Goal: Transaction & Acquisition: Purchase product/service

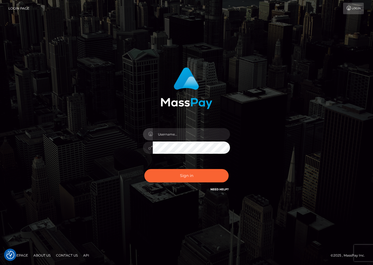
checkbox input "true"
type input "dariag"
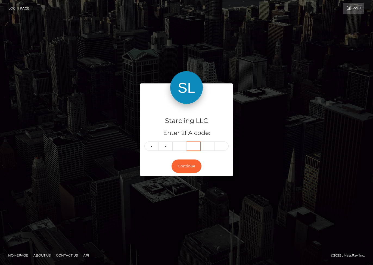
type input "0"
type input "2"
type input "4"
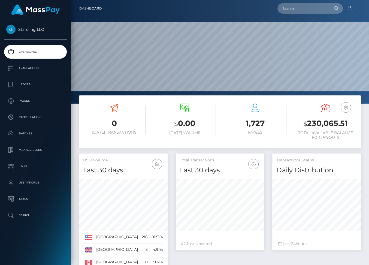
scroll to position [96, 88]
click at [299, 8] on input "text" at bounding box center [302, 8] width 51 height 10
paste input "3684394"
type input "3684394"
click at [27, 132] on p "Batches" at bounding box center [35, 133] width 58 height 8
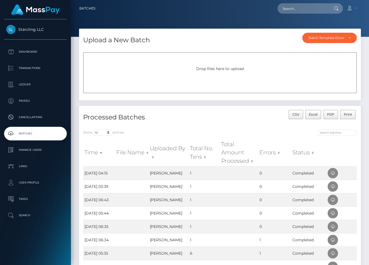
click at [171, 67] on div "Drop files here to upload" at bounding box center [219, 69] width 261 height 6
click at [23, 104] on p "Payees" at bounding box center [35, 101] width 58 height 8
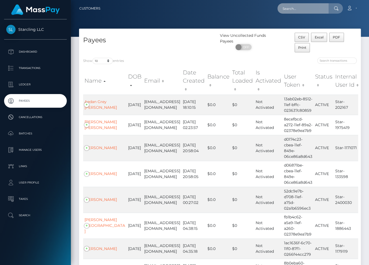
click at [293, 9] on input "text" at bounding box center [302, 8] width 51 height 10
paste input "3684394"
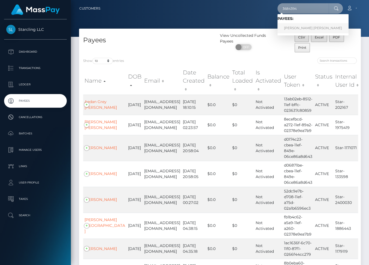
type input "3684394"
click at [311, 30] on link "[PERSON_NAME] [PERSON_NAME]" at bounding box center [312, 28] width 71 height 10
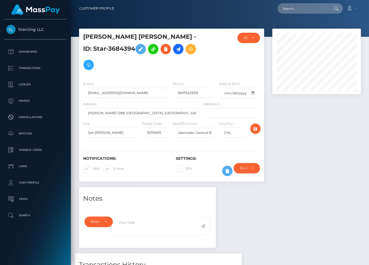
scroll to position [65, 88]
click at [113, 166] on span at bounding box center [113, 168] width 0 height 4
click at [113, 166] on input "E-mail" at bounding box center [115, 167] width 4 height 4
checkbox input "false"
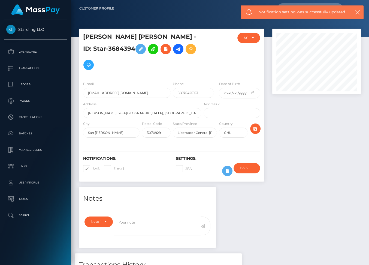
click at [93, 168] on span at bounding box center [93, 168] width 0 height 4
click at [93, 168] on input "SMS" at bounding box center [95, 167] width 4 height 4
checkbox input "false"
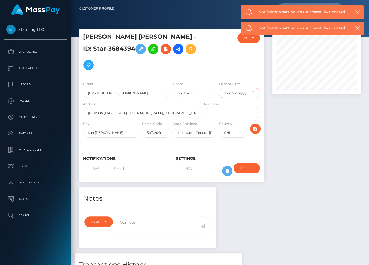
click at [252, 91] on input "date" at bounding box center [239, 93] width 41 height 11
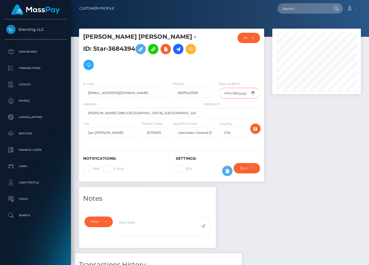
type input "1991-11-04"
click at [254, 129] on icon "submit" at bounding box center [255, 128] width 7 height 7
click at [175, 50] on icon at bounding box center [178, 49] width 7 height 7
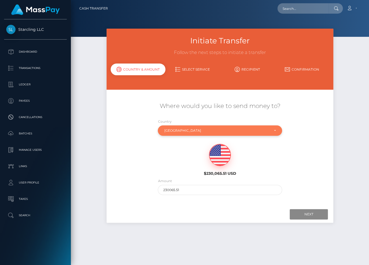
click at [187, 130] on div "Chile" at bounding box center [216, 130] width 105 height 4
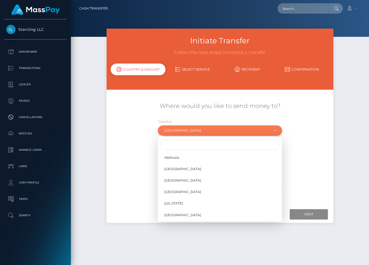
scroll to position [403, 0]
click at [175, 145] on input "Search" at bounding box center [219, 145] width 119 height 10
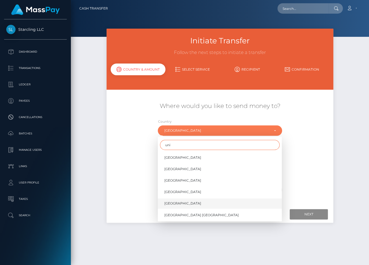
type input "uni"
click at [180, 203] on span "United States" at bounding box center [182, 203] width 37 height 5
select select "USA"
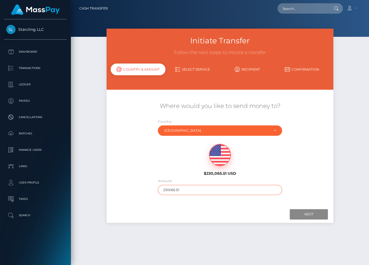
click at [177, 189] on input "230065.51" at bounding box center [220, 190] width 124 height 10
type input "528"
click at [310, 214] on input "Next" at bounding box center [308, 214] width 38 height 10
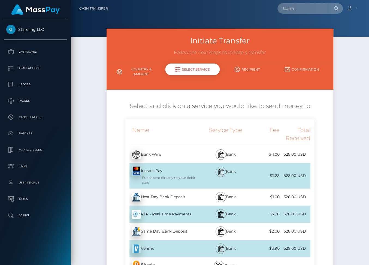
click at [161, 197] on div "Next Day Bank Deposit - USD" at bounding box center [163, 196] width 77 height 15
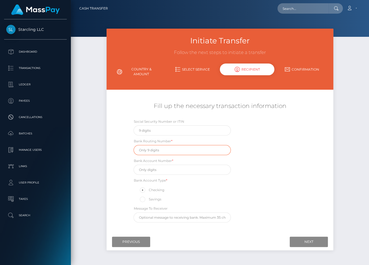
click at [167, 149] on input "text" at bounding box center [181, 150] width 97 height 10
paste input "084009519"
type input "084009519"
click at [150, 168] on input "text" at bounding box center [181, 169] width 97 height 10
paste input "154251326125343"
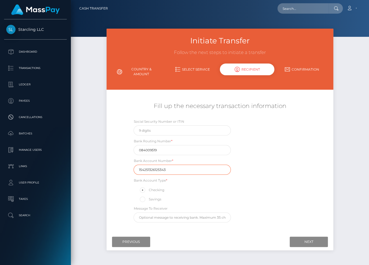
type input "154251326125343"
click at [242, 184] on div "Social Security Number or ITIN Bank Routing Number * 084009519 Bank Account Num…" at bounding box center [219, 171] width 189 height 106
click at [304, 241] on input "Next" at bounding box center [308, 241] width 38 height 10
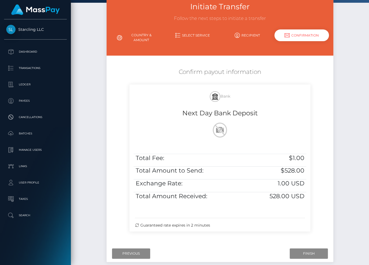
scroll to position [60, 0]
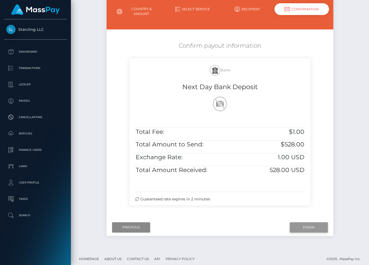
click at [308, 226] on input "Finish" at bounding box center [308, 227] width 38 height 10
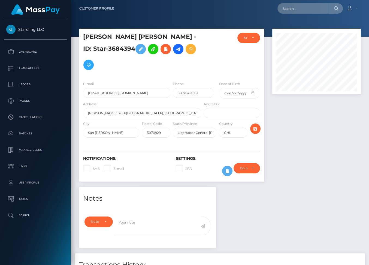
scroll to position [100, 0]
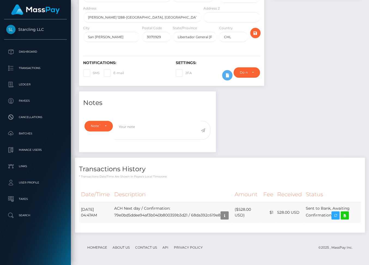
drag, startPoint x: 81, startPoint y: 205, endPoint x: 335, endPoint y: 212, distance: 254.0
click at [335, 212] on tr "September 29, 2025 04:47AM ACH Next day / Confirmation: 79e0bd5ddee94af3b040b80…" at bounding box center [219, 212] width 281 height 21
copy tr "September 29, 2025 04:47AM ACH Next day / Confirmation: 79e0bd5ddee94af3b040b80…"
click at [348, 213] on icon at bounding box center [344, 215] width 7 height 7
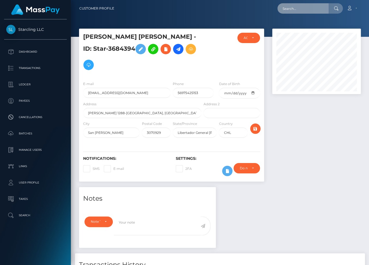
click at [297, 7] on input "text" at bounding box center [302, 8] width 51 height 10
paste input "457564"
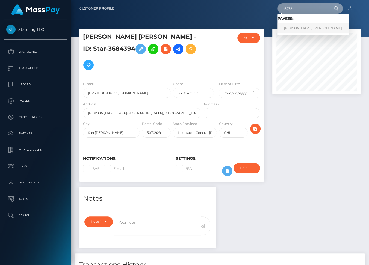
type input "457564"
click at [299, 29] on link "Phan Dang Khoa" at bounding box center [312, 28] width 71 height 10
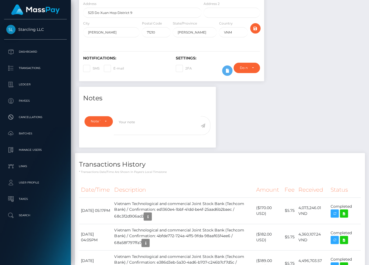
scroll to position [128, 0]
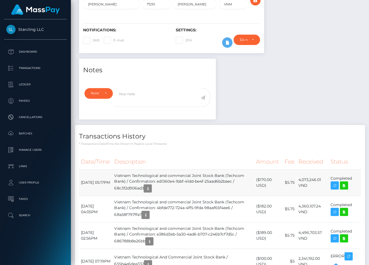
drag, startPoint x: 231, startPoint y: 159, endPoint x: 123, endPoint y: 158, distance: 108.1
click at [123, 169] on td "Vietnam Technological and commercial Joint Stock Bank (Techcom Bank) / Confirma…" at bounding box center [183, 182] width 142 height 26
copy td "Vietnam Technological and commercial Joint Stock Bank"
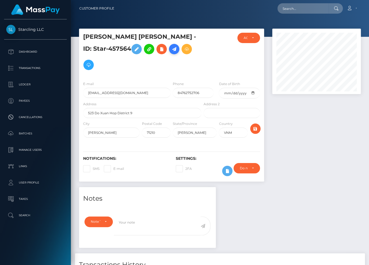
click at [171, 49] on icon at bounding box center [174, 49] width 7 height 7
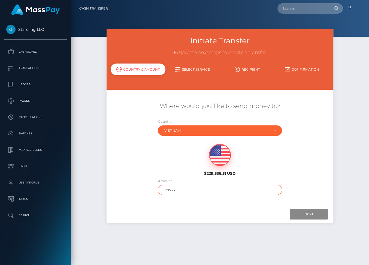
click at [170, 188] on input "229536.51" at bounding box center [220, 190] width 124 height 10
type input "211"
click at [307, 215] on input "Next" at bounding box center [308, 214] width 38 height 10
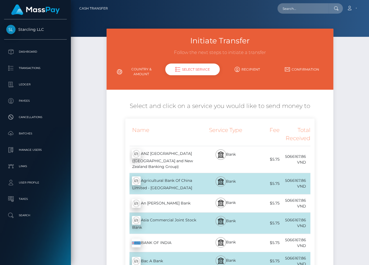
scroll to position [2040, 0]
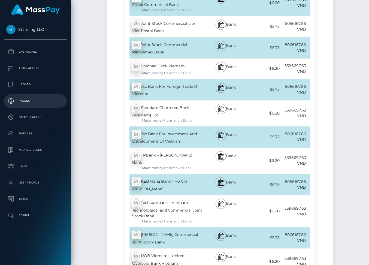
click at [28, 102] on p "Payees" at bounding box center [35, 101] width 58 height 8
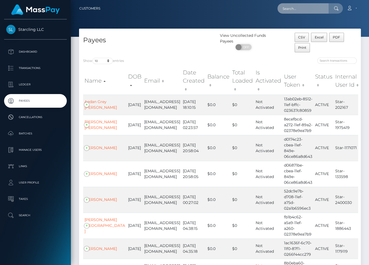
click at [300, 8] on input "text" at bounding box center [302, 8] width 51 height 10
paste input "50640"
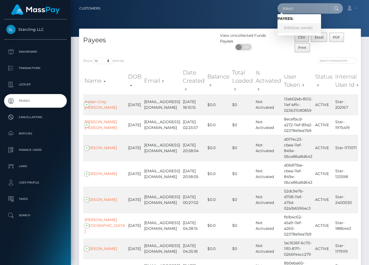
type input "50640"
click at [315, 28] on link "Werner Beukes" at bounding box center [299, 28] width 44 height 10
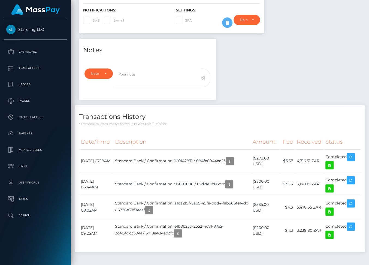
scroll to position [157, 0]
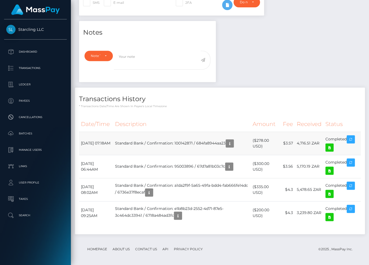
drag, startPoint x: 157, startPoint y: 142, endPoint x: 130, endPoint y: 142, distance: 27.5
click at [130, 142] on td "Standard Bank / Confirmation: 100142871 / 684fa8944aa23" at bounding box center [181, 142] width 137 height 23
copy td "Standard Bank"
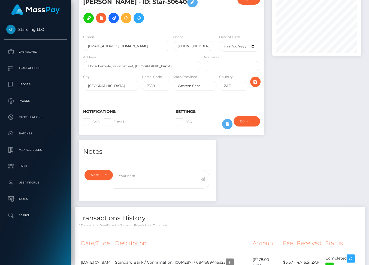
scroll to position [0, 0]
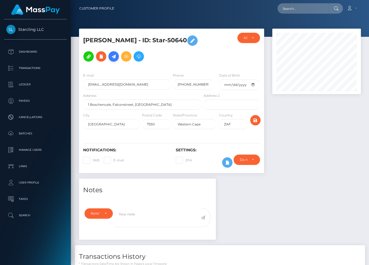
click at [115, 56] on icon at bounding box center [113, 56] width 7 height 7
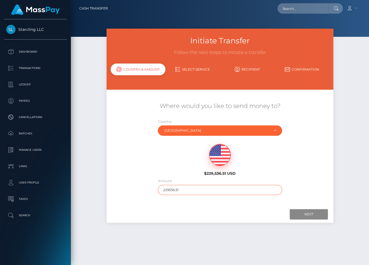
click at [170, 189] on input "229536.51" at bounding box center [220, 190] width 124 height 10
type input "289"
click at [304, 213] on input "Next" at bounding box center [308, 214] width 38 height 10
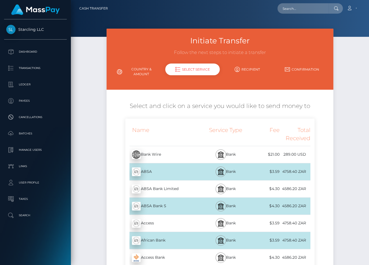
scroll to position [516, 0]
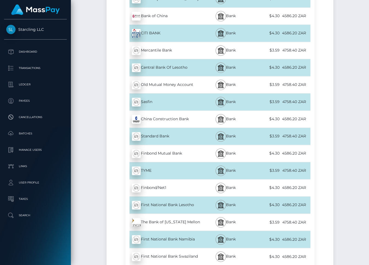
click at [180, 134] on div "Standard Bank - ZAR" at bounding box center [163, 135] width 77 height 15
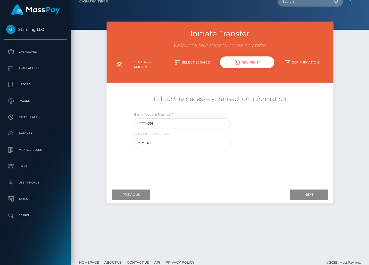
scroll to position [0, 0]
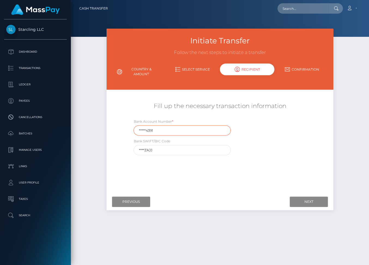
click at [163, 130] on input "*****4391" at bounding box center [181, 130] width 97 height 10
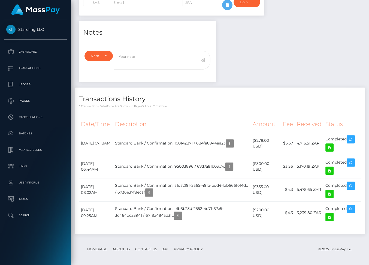
scroll to position [65, 88]
drag, startPoint x: 157, startPoint y: 141, endPoint x: 129, endPoint y: 140, distance: 28.3
click at [129, 140] on td "Standard Bank / Confirmation: 100142871 / 684fa8944aa23" at bounding box center [181, 142] width 137 height 23
click at [274, 83] on div "Notes Note Type Compliance Clear Compliance General Note Type" at bounding box center [220, 130] width 290 height 218
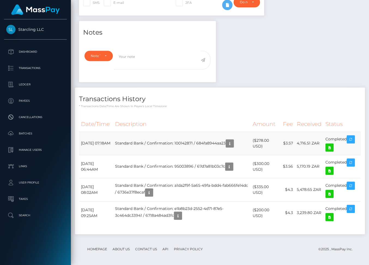
drag, startPoint x: 157, startPoint y: 141, endPoint x: 129, endPoint y: 139, distance: 28.6
click at [129, 139] on td "Standard Bank / Confirmation: 100142871 / 684fa8944aa23" at bounding box center [181, 142] width 137 height 23
copy td "Standard Bank"
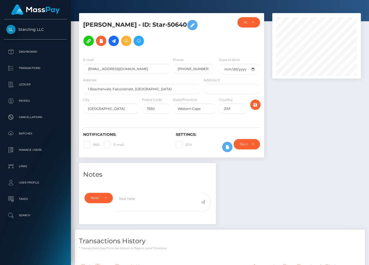
scroll to position [0, 0]
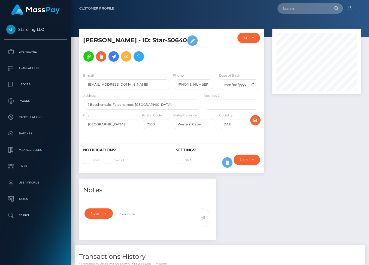
click at [111, 57] on icon at bounding box center [113, 56] width 7 height 7
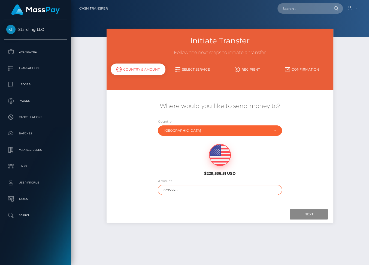
click at [172, 189] on input "229536.51" at bounding box center [220, 190] width 124 height 10
type input "289"
click at [299, 213] on input "Next" at bounding box center [308, 214] width 38 height 10
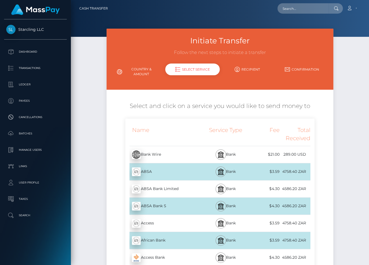
scroll to position [516, 0]
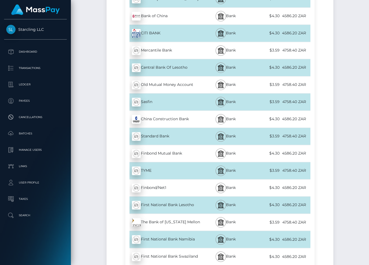
click at [187, 128] on div "Standard Bank - ZAR" at bounding box center [163, 135] width 77 height 15
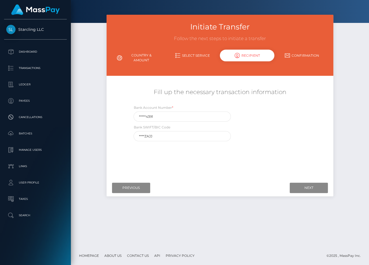
scroll to position [0, 0]
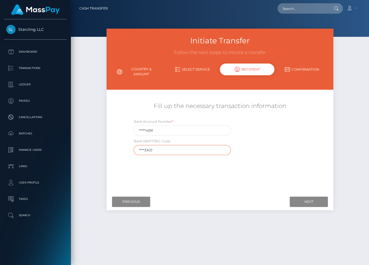
click at [160, 148] on input "****ZAJJ" at bounding box center [181, 150] width 97 height 10
paste input "SBZA"
type input "[SWIFT_CODE]"
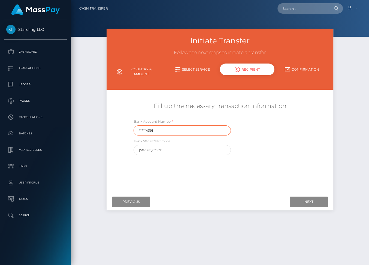
click at [155, 131] on input "*****4391" at bounding box center [181, 130] width 97 height 10
drag, startPoint x: 155, startPoint y: 131, endPoint x: 135, endPoint y: 130, distance: 19.3
click at [135, 130] on input "*****4391" at bounding box center [181, 130] width 97 height 10
paste input "27082"
type input "270824391"
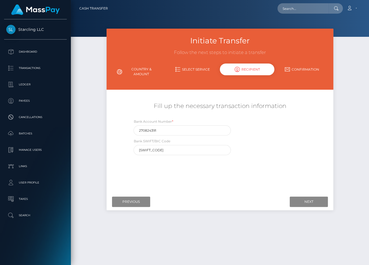
click at [321, 180] on div "Where would you like to send money to? Country Abkhazia [GEOGRAPHIC_DATA] [GEOG…" at bounding box center [220, 142] width 218 height 97
click at [315, 201] on input "Next" at bounding box center [308, 201] width 38 height 10
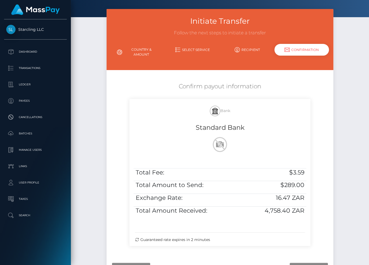
scroll to position [32, 0]
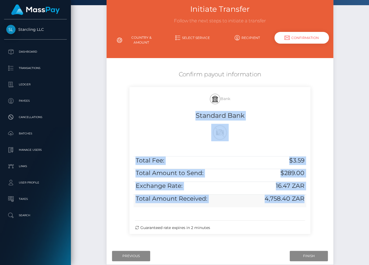
drag, startPoint x: 196, startPoint y: 115, endPoint x: 304, endPoint y: 201, distance: 138.1
click at [304, 201] on div "Bank Standard Bank Total Fee: $3.59 Total Amount to Send: $289.00 Exchange Rate…" at bounding box center [219, 160] width 180 height 147
copy div "Standard Bank Total Fee: $3.59 Total Amount to Send: $289.00 Exchange Rate: 16.…"
click at [307, 254] on input "Finish" at bounding box center [308, 255] width 38 height 10
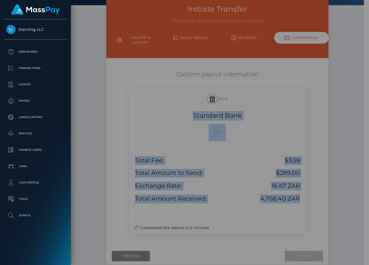
scroll to position [22, 0]
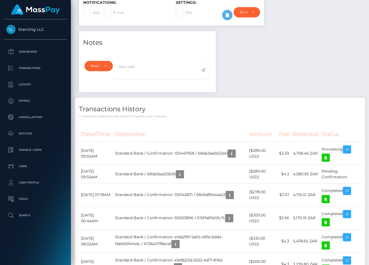
scroll to position [65, 88]
drag, startPoint x: 81, startPoint y: 149, endPoint x: 342, endPoint y: 151, distance: 261.0
click at [342, 151] on tr "September 29, 2025 09:55AM Standard Bank / Confirmation: 105447958 / 68da3aeb53…" at bounding box center [219, 153] width 281 height 23
copy tr "September 29, 2025 09:55AM Standard Bank / Confirmation: 105447958 / 68da3aeb53…"
click at [327, 157] on icon at bounding box center [325, 157] width 7 height 7
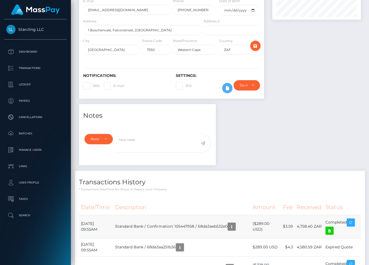
scroll to position [42, 0]
